Goal: Navigation & Orientation: Find specific page/section

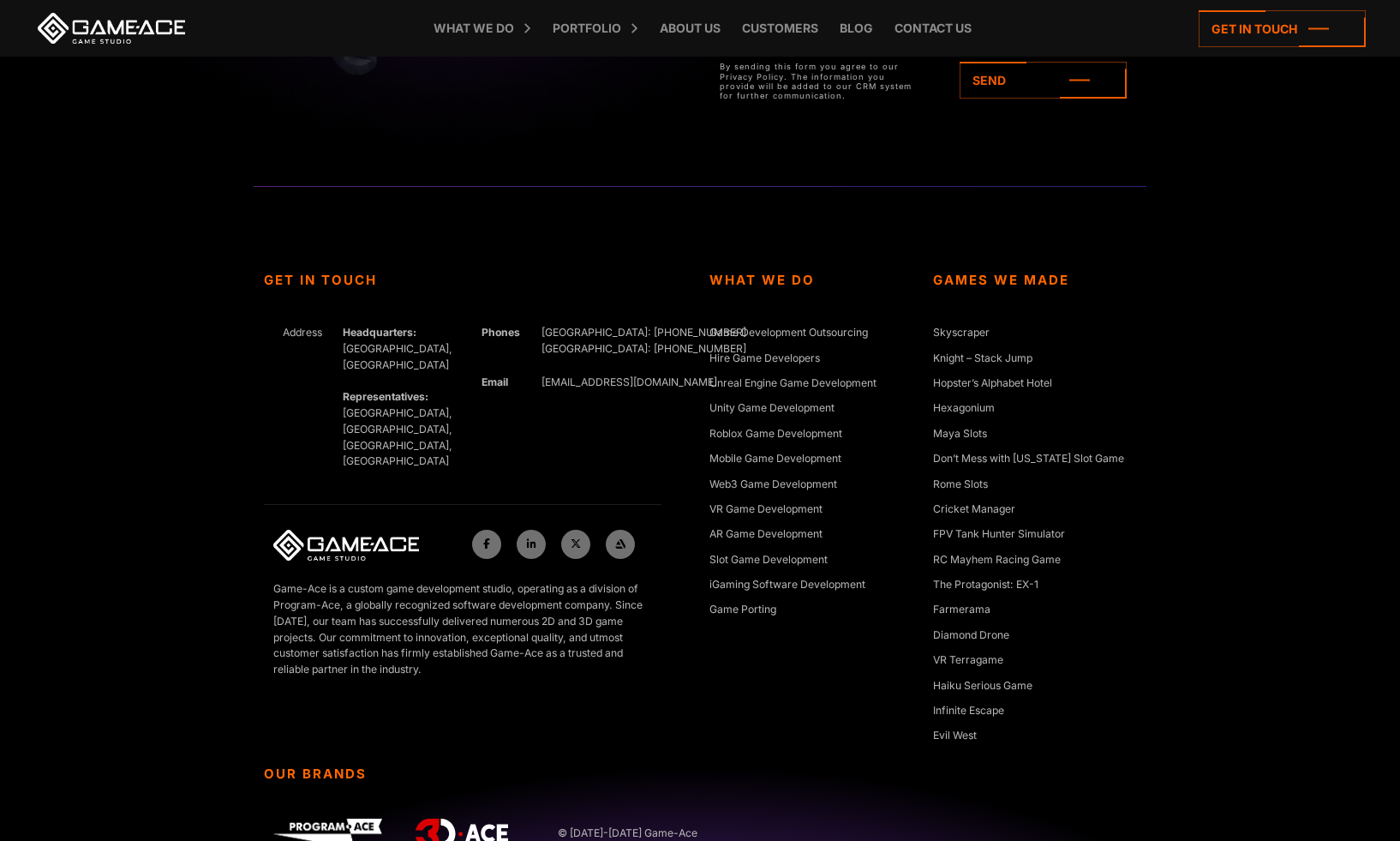
scroll to position [7848, 0]
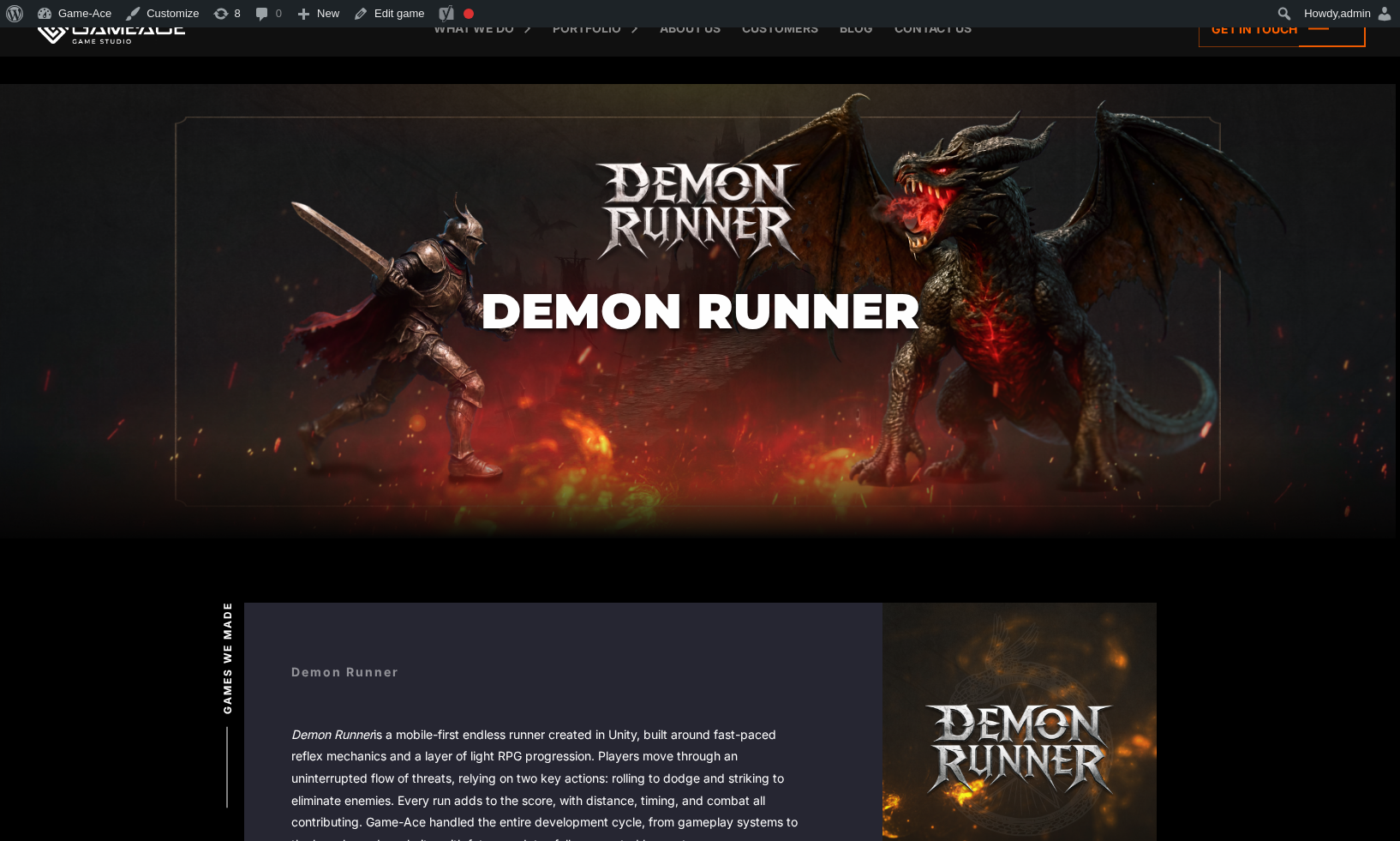
scroll to position [335, 243]
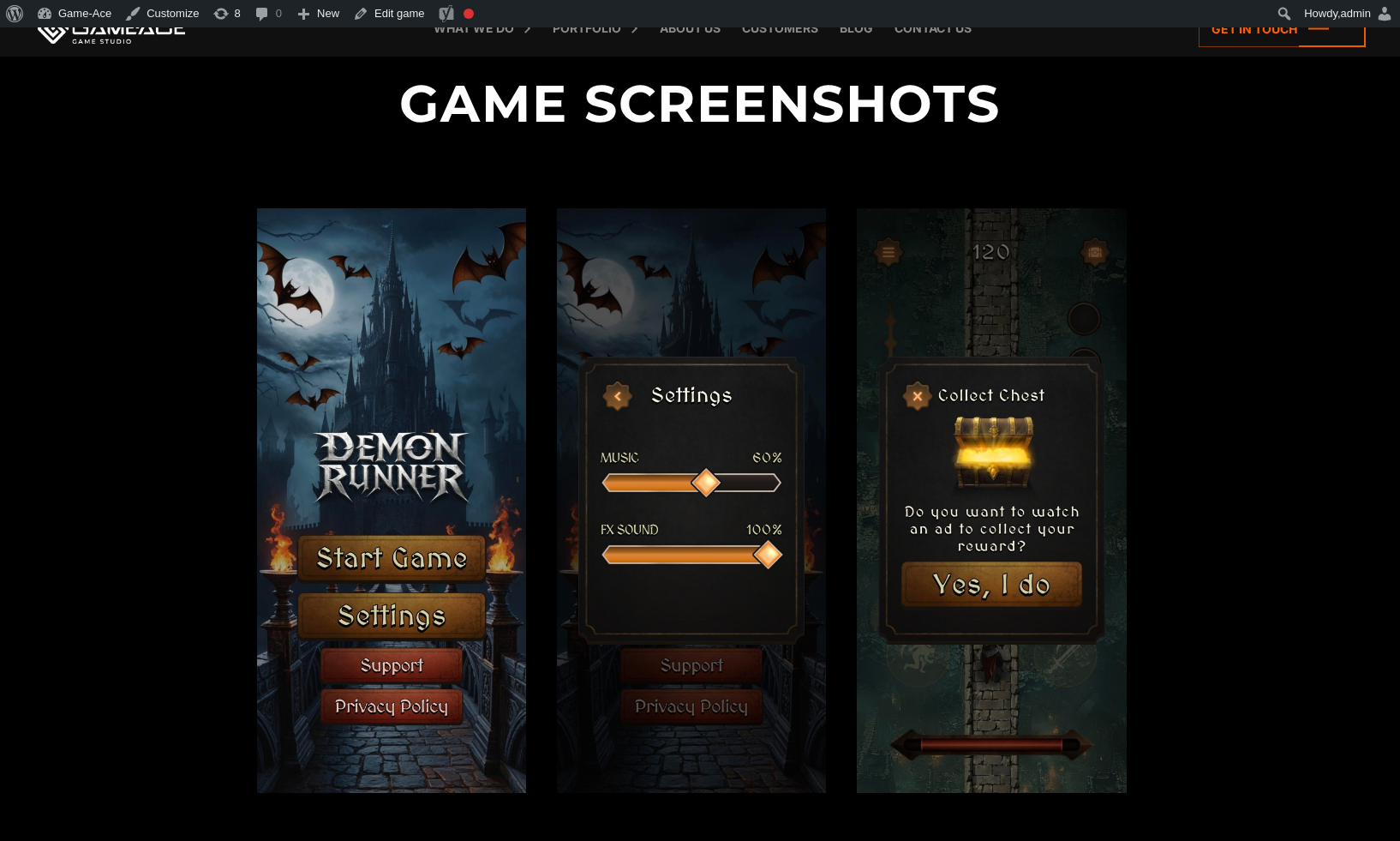
scroll to position [3943, 0]
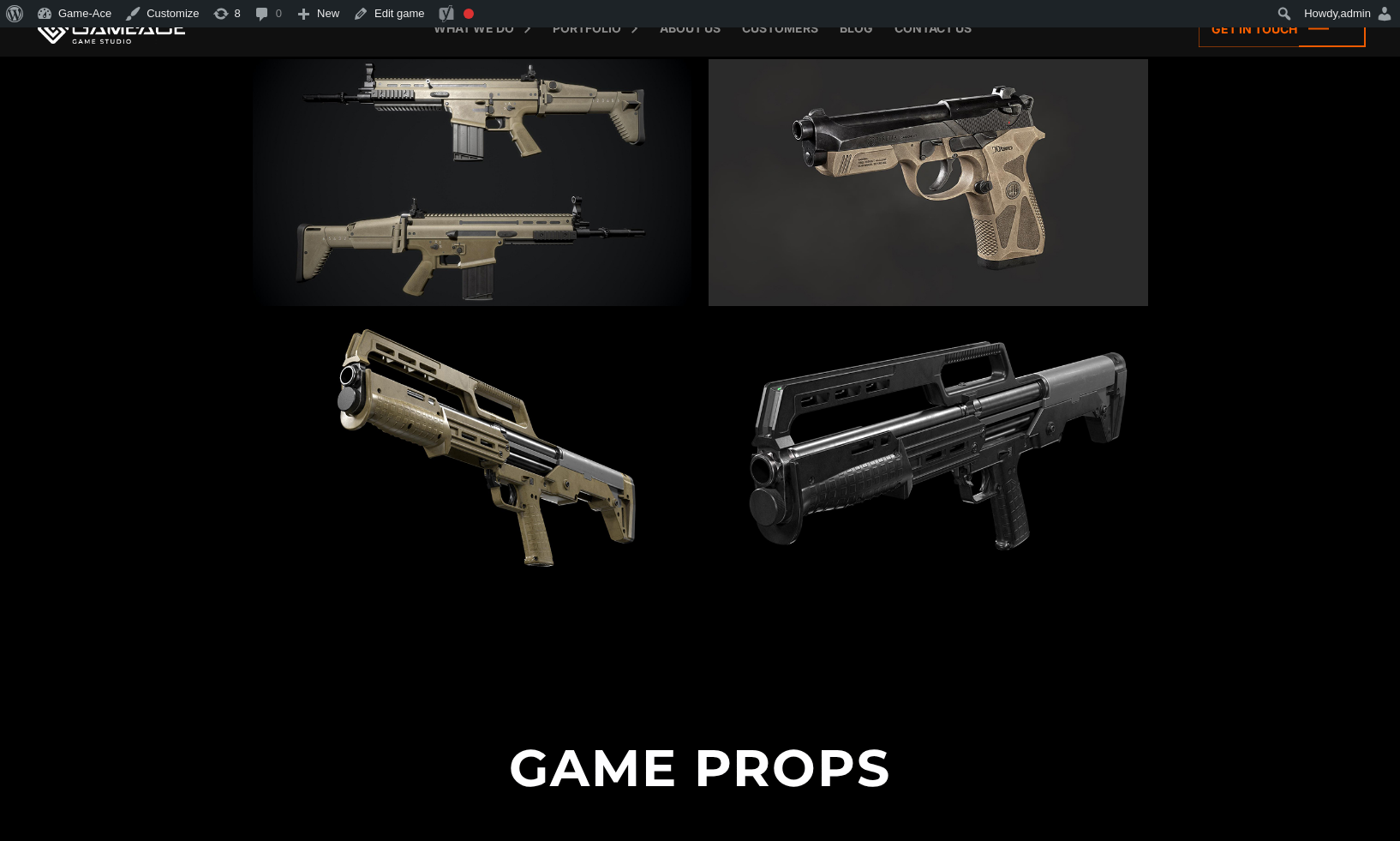
scroll to position [3761, 0]
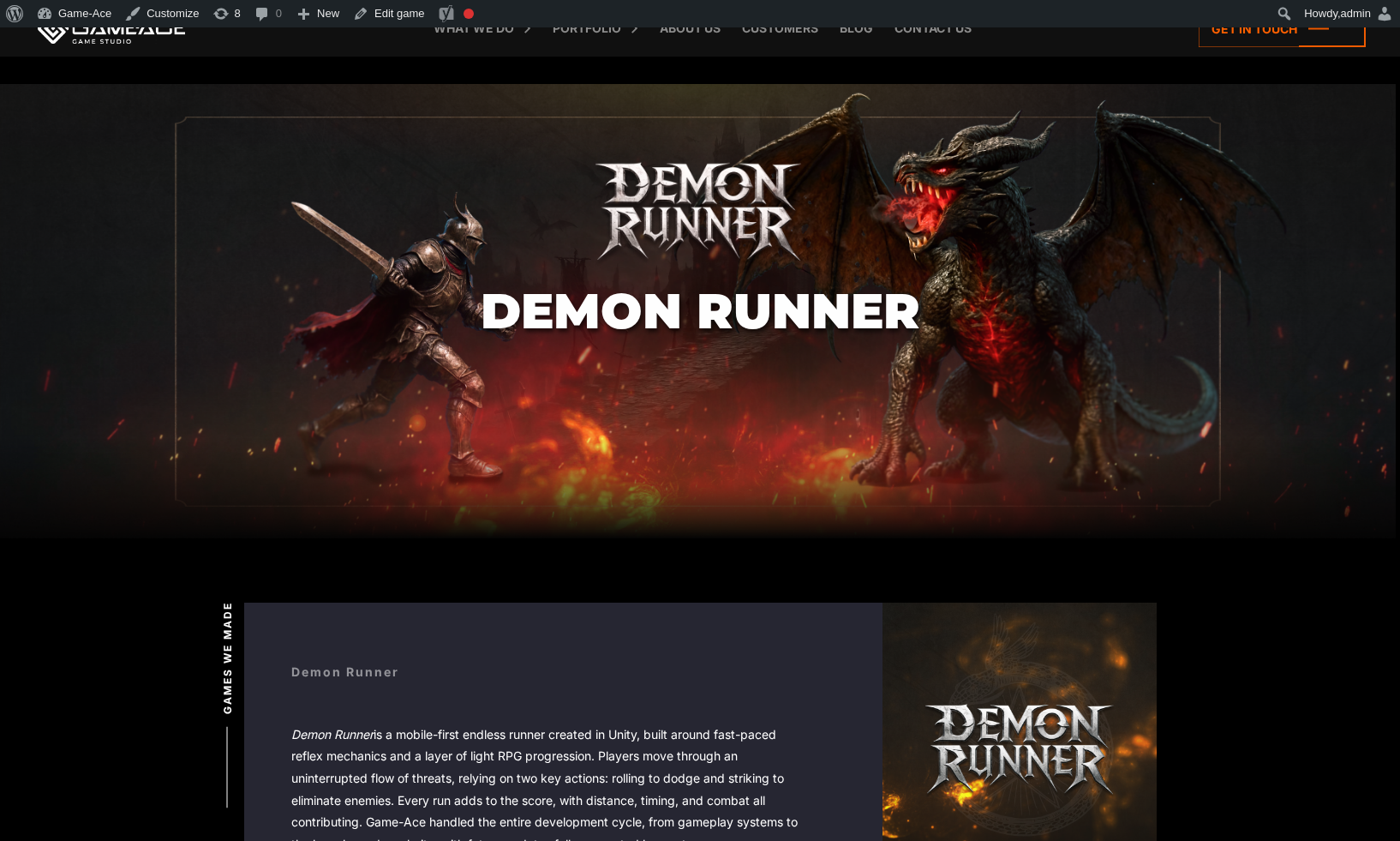
click at [700, 307] on h1 "Demon Runner" at bounding box center [700, 311] width 439 height 54
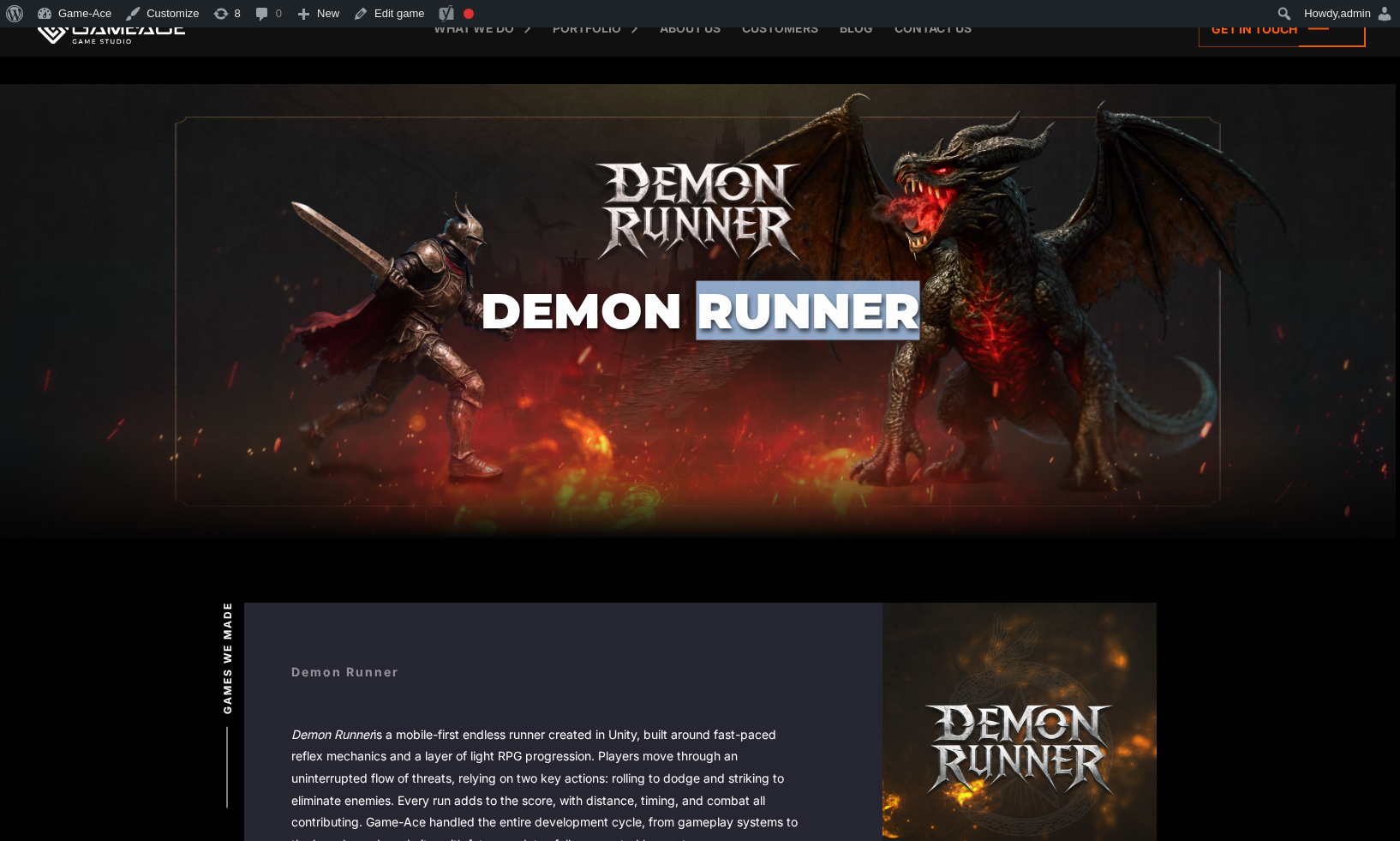
click at [700, 307] on h1 "Demon Runner" at bounding box center [700, 311] width 439 height 54
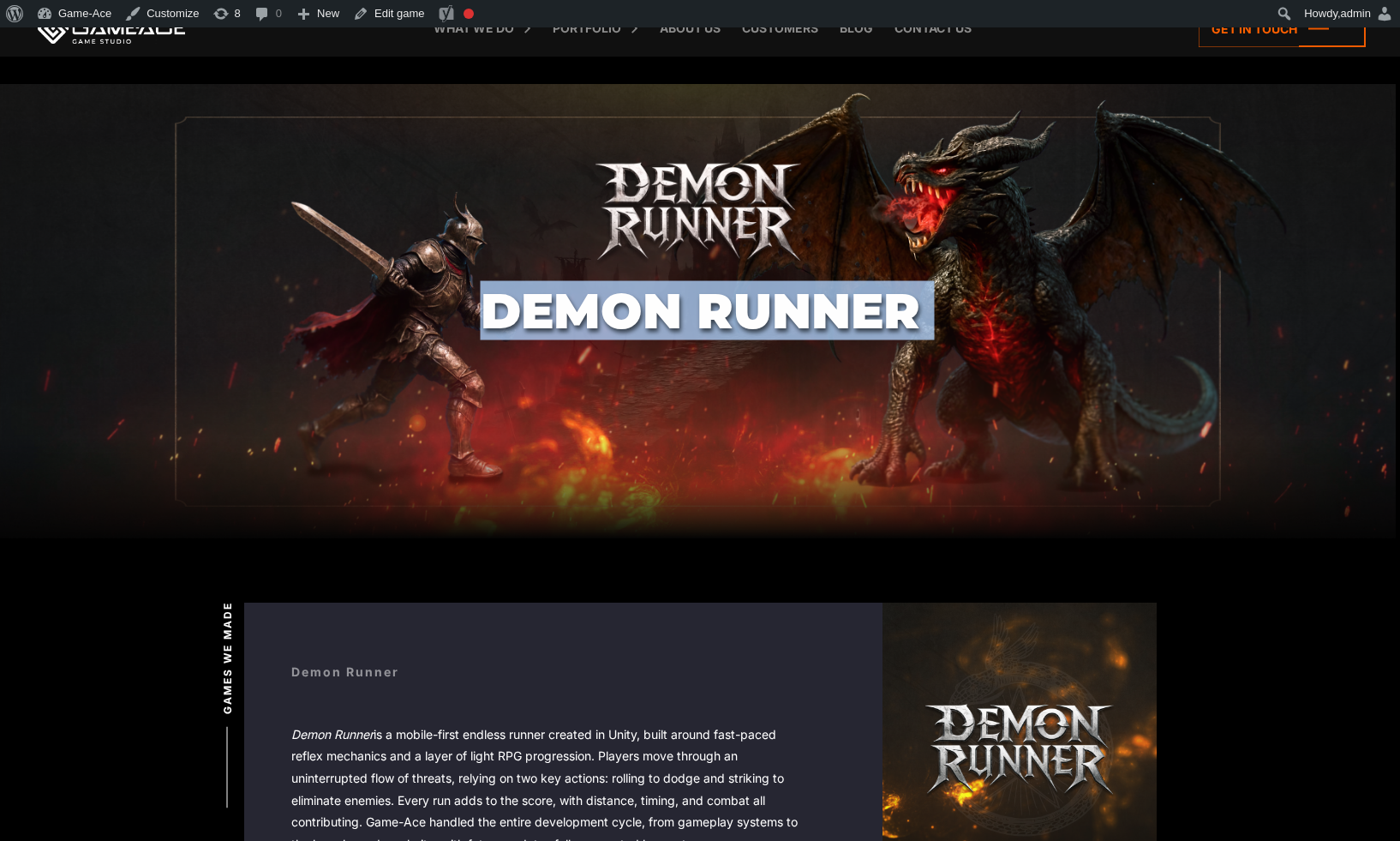
click at [700, 307] on h1 "Demon Runner" at bounding box center [700, 311] width 439 height 54
copy body "Demon Runner"
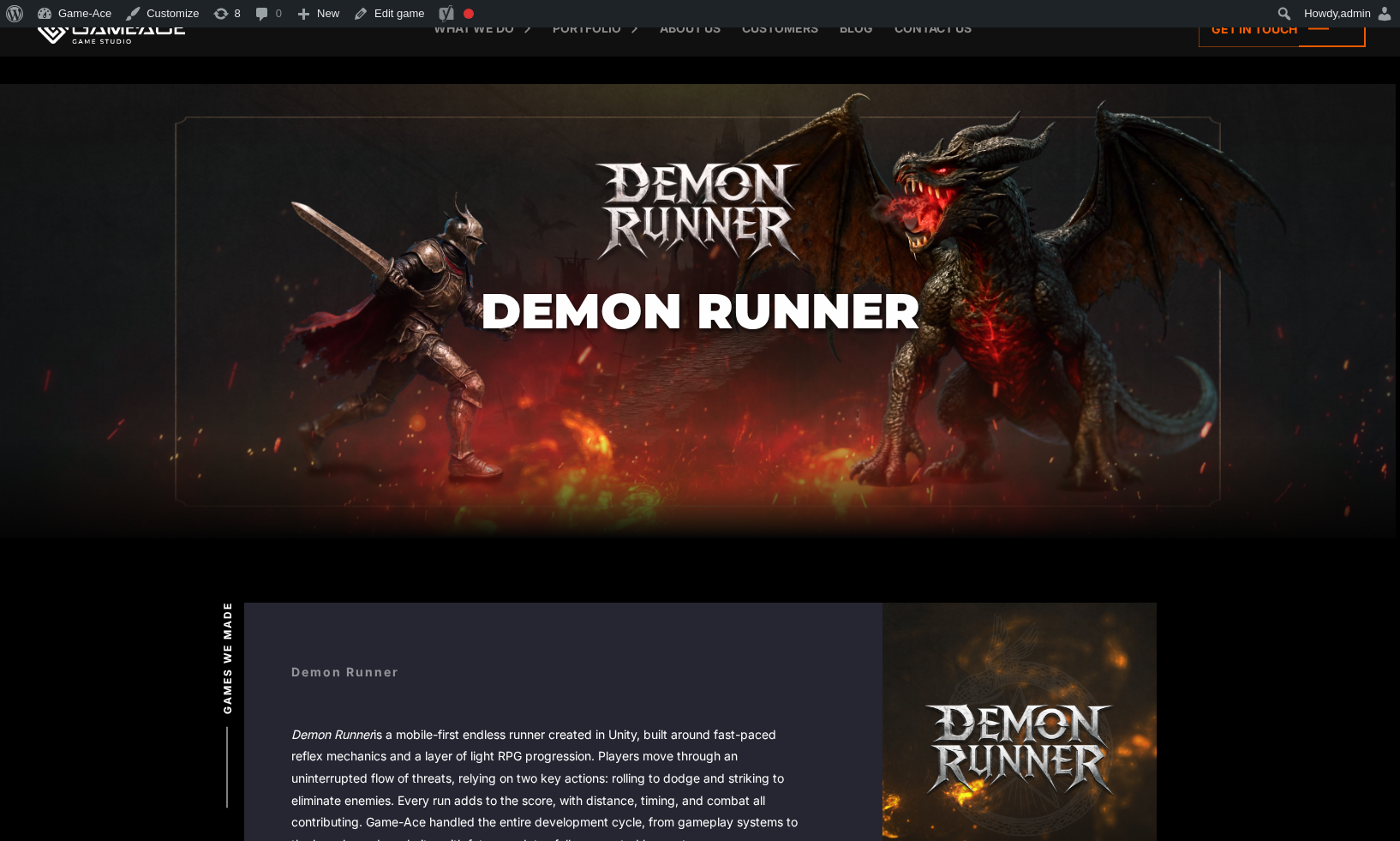
click at [1239, 190] on section "Demon Runner" at bounding box center [700, 311] width 1400 height 454
